Goal: Find contact information: Find contact information

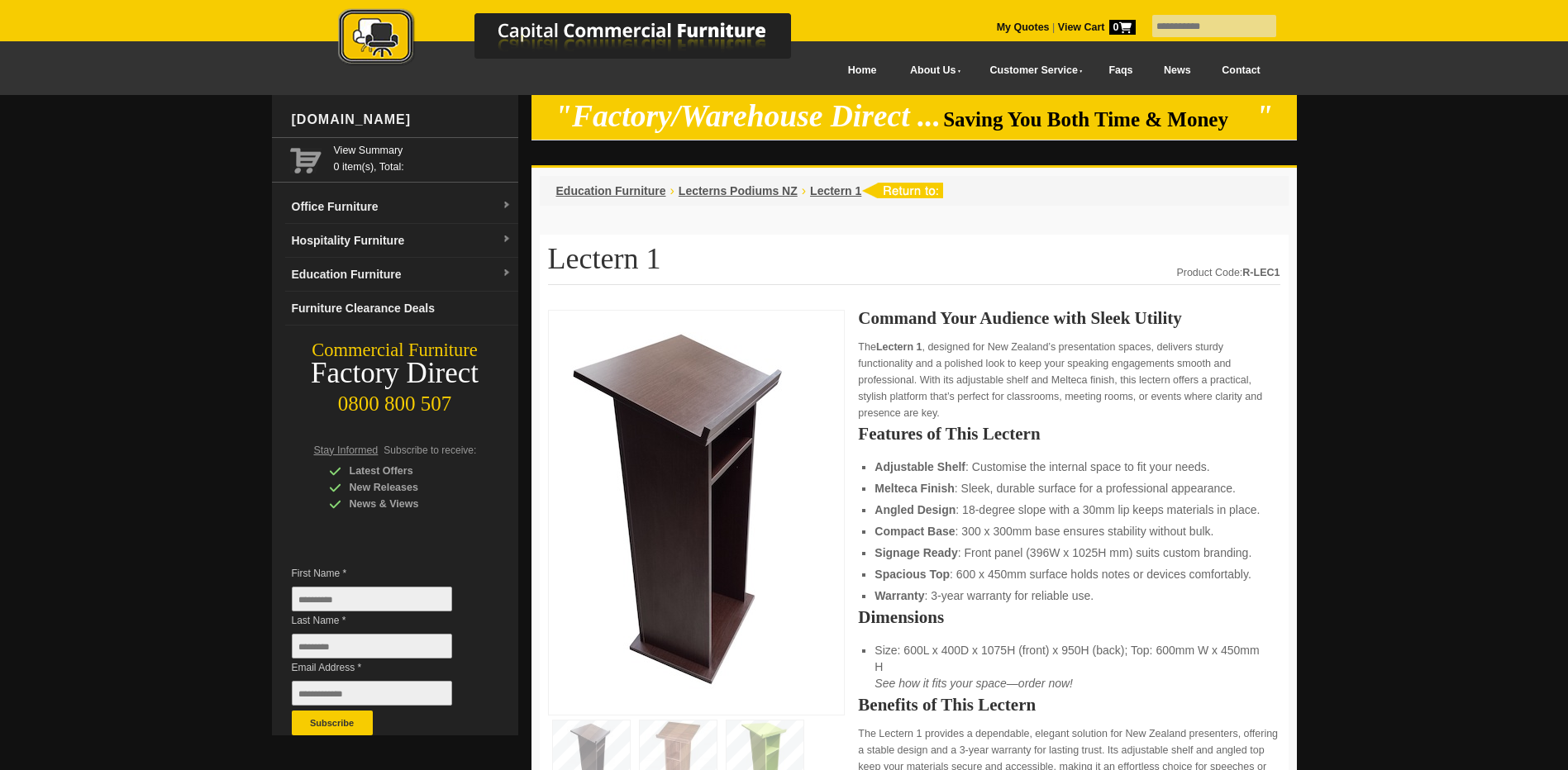
click at [1237, 67] on link "Contact" at bounding box center [1240, 71] width 70 height 38
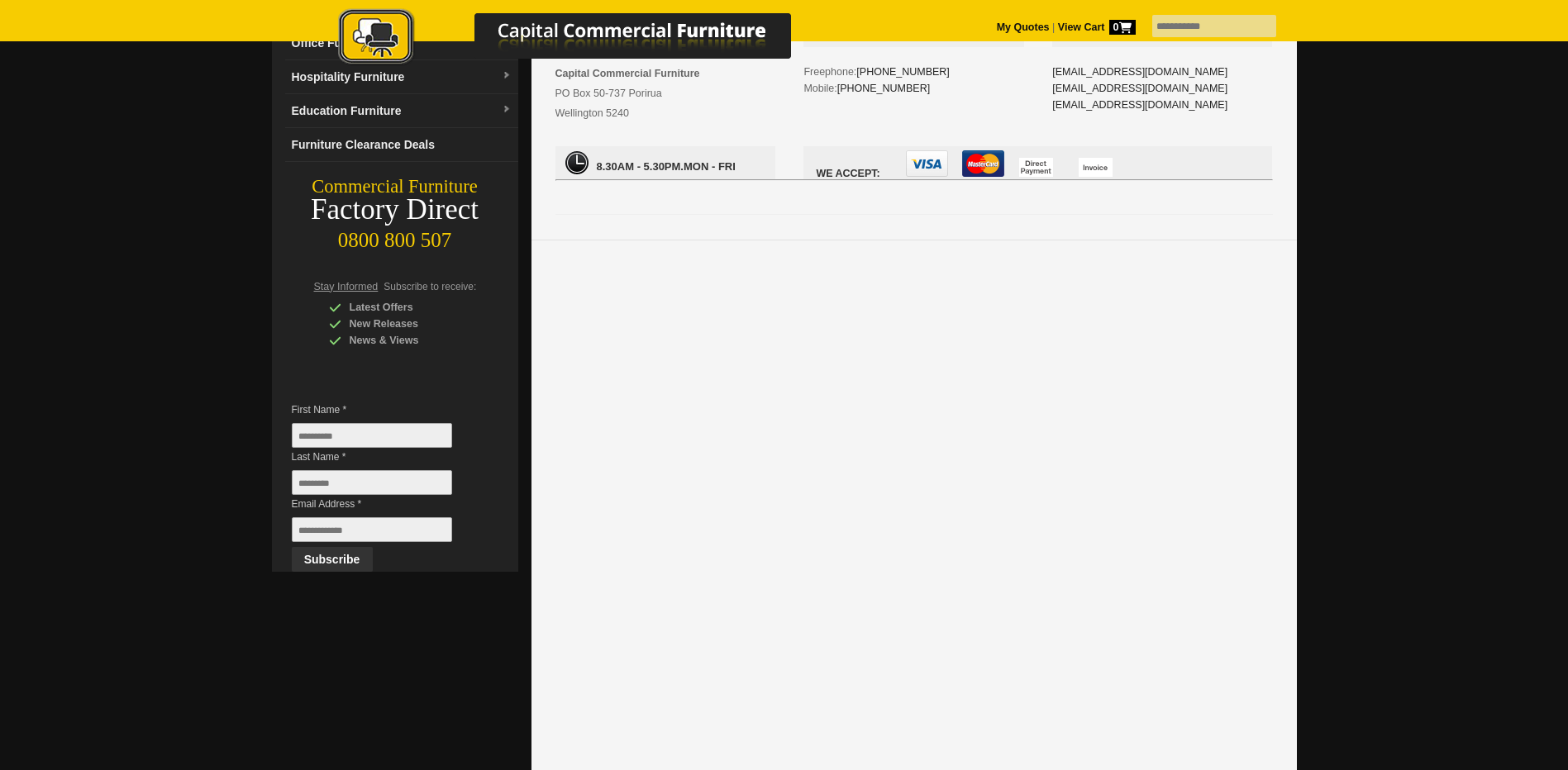
scroll to position [495, 0]
